Goal: Information Seeking & Learning: Learn about a topic

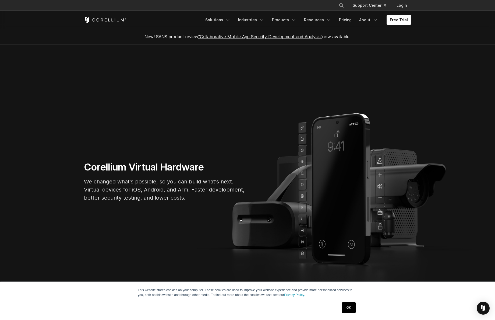
click at [353, 308] on link "OK" at bounding box center [349, 307] width 14 height 11
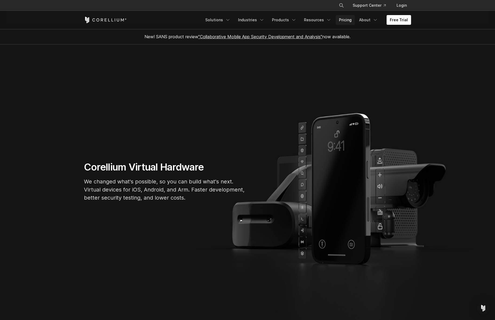
click at [342, 20] on link "Pricing" at bounding box center [345, 20] width 19 height 10
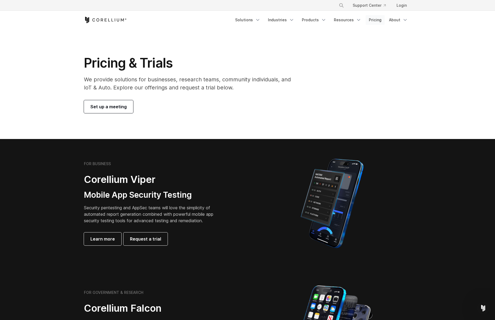
click at [371, 21] on link "Pricing" at bounding box center [375, 20] width 19 height 10
click at [311, 18] on link "Products" at bounding box center [314, 20] width 31 height 10
